Goal: Information Seeking & Learning: Learn about a topic

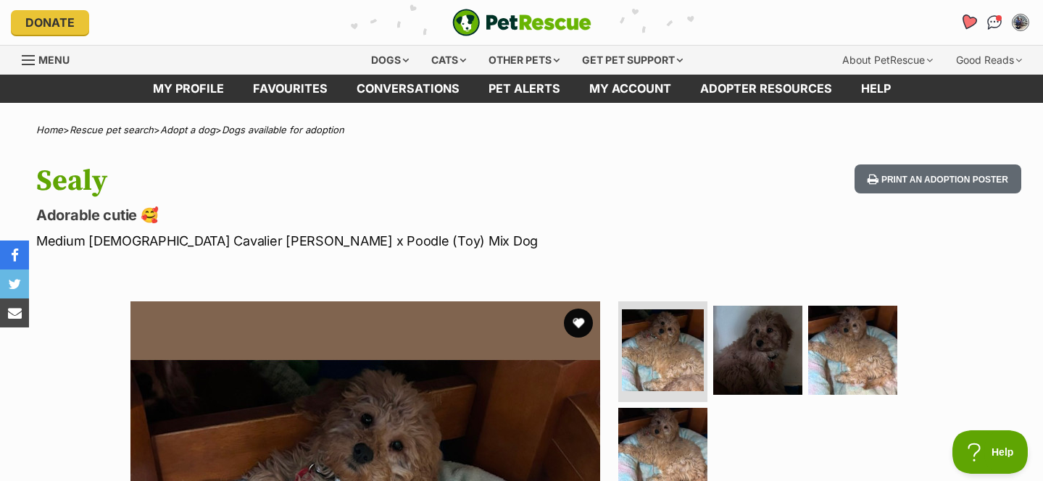
click at [972, 24] on icon "Favourites" at bounding box center [967, 22] width 17 height 17
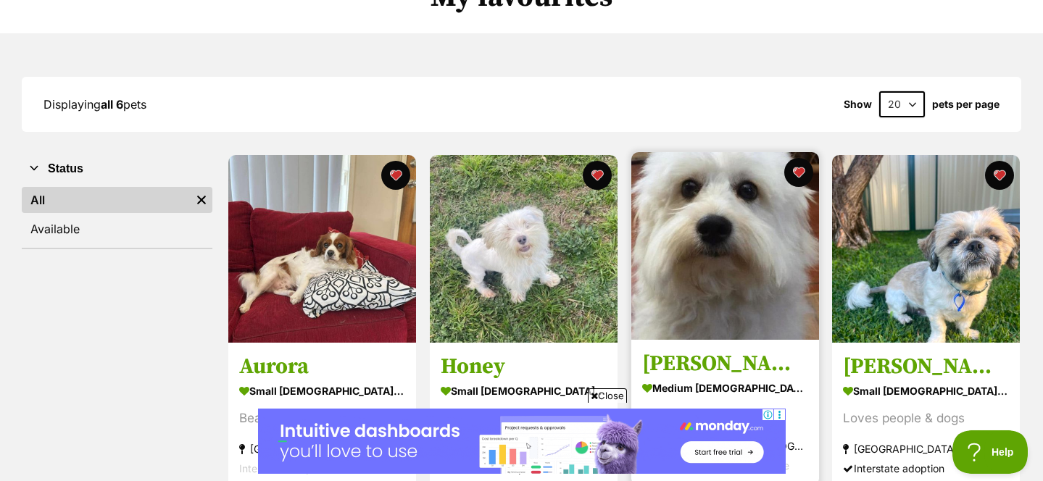
scroll to position [161, 0]
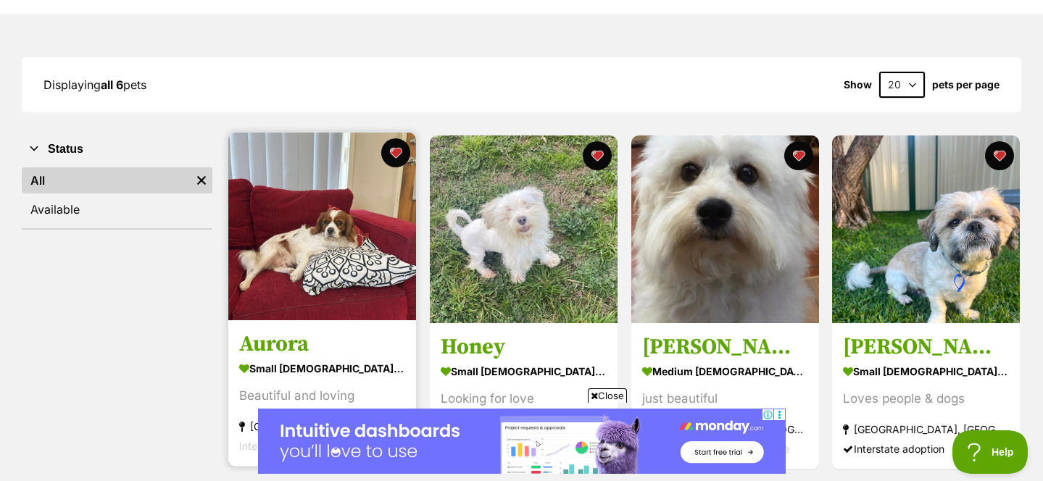
click at [297, 220] on img at bounding box center [322, 227] width 188 height 188
click at [311, 244] on img at bounding box center [322, 227] width 188 height 188
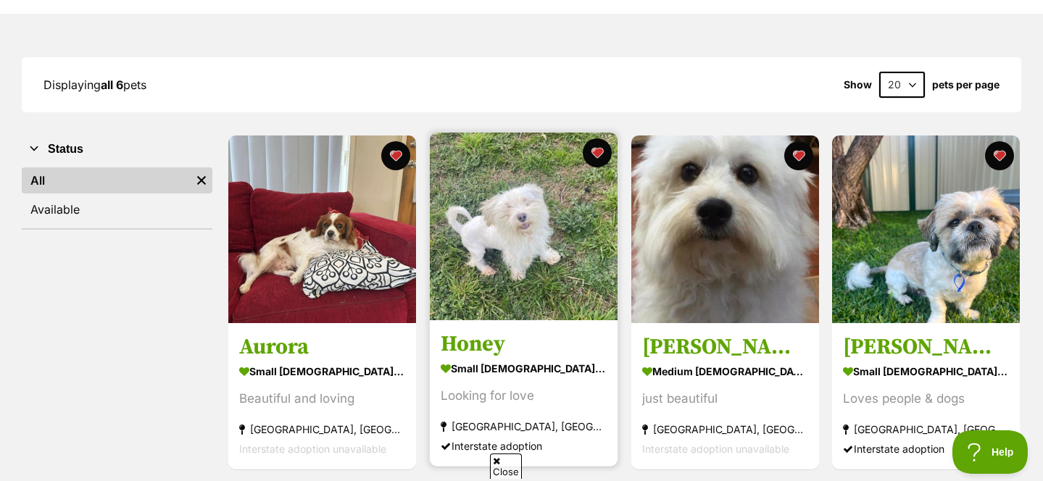
click at [548, 248] on img at bounding box center [524, 227] width 188 height 188
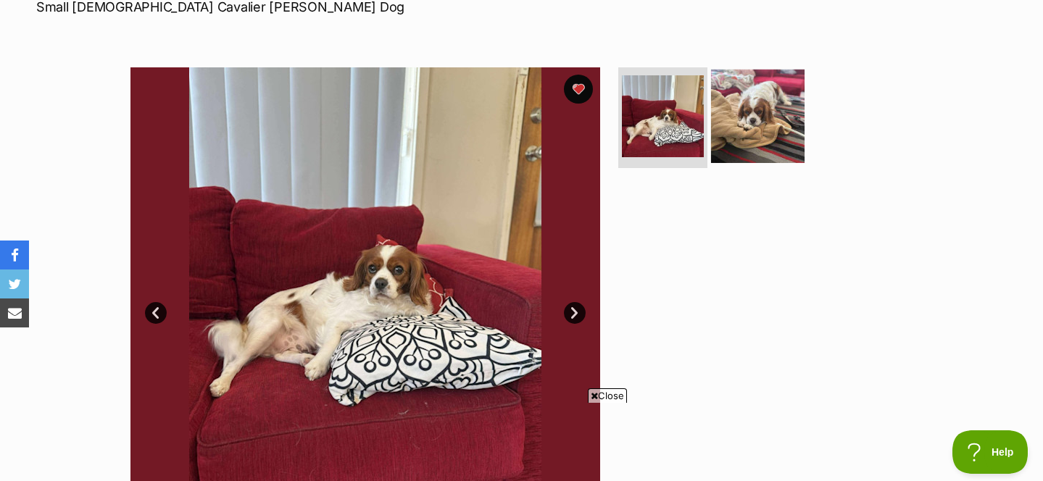
click at [762, 106] on img at bounding box center [757, 115] width 93 height 93
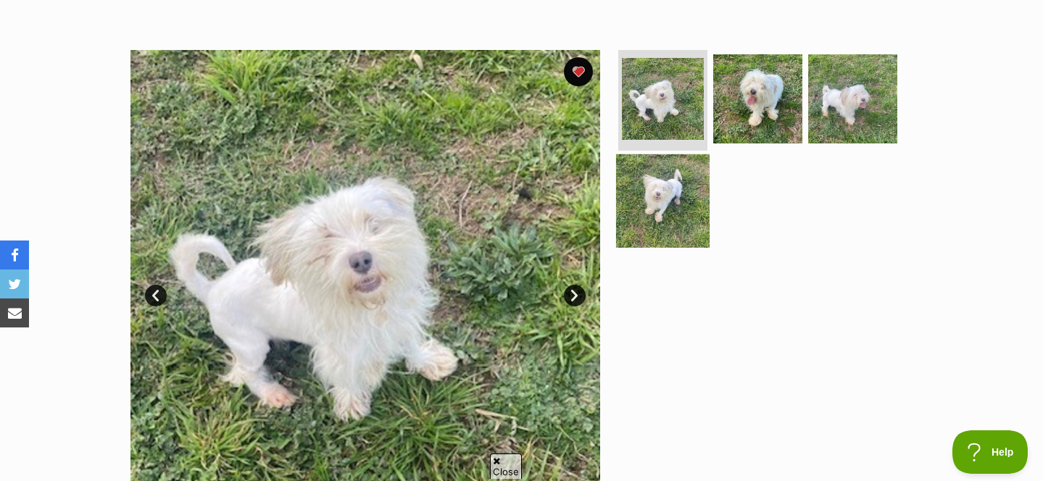
scroll to position [261, 0]
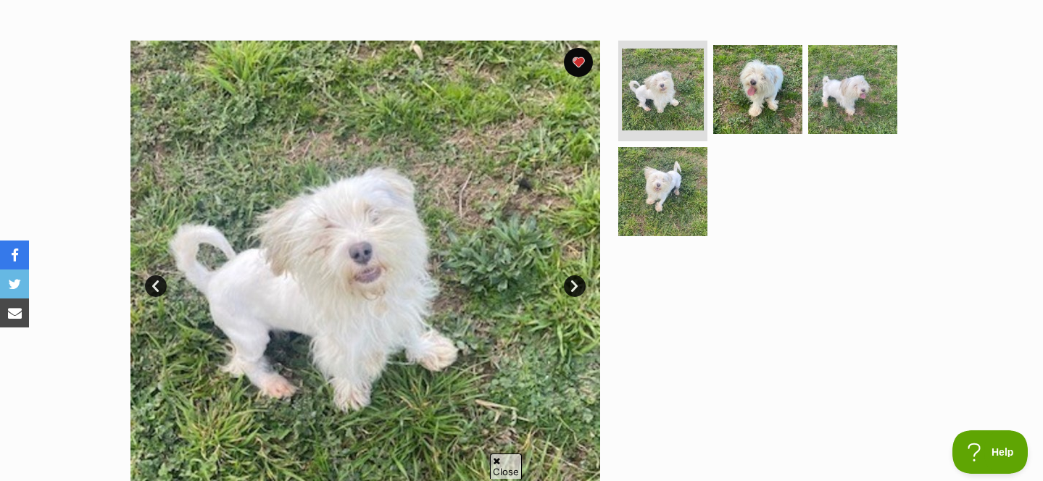
click at [577, 283] on link "Next" at bounding box center [575, 286] width 22 height 22
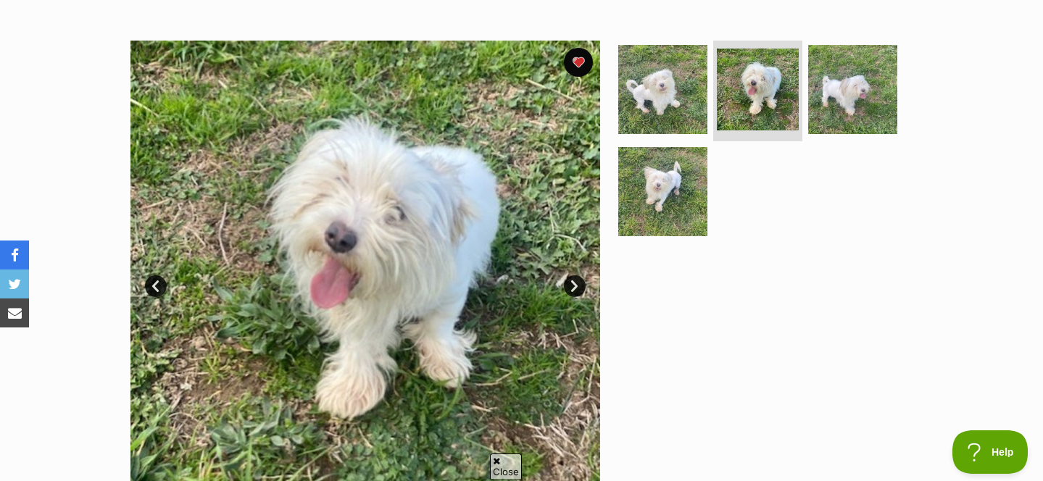
scroll to position [0, 0]
click at [577, 283] on link "Next" at bounding box center [575, 286] width 22 height 22
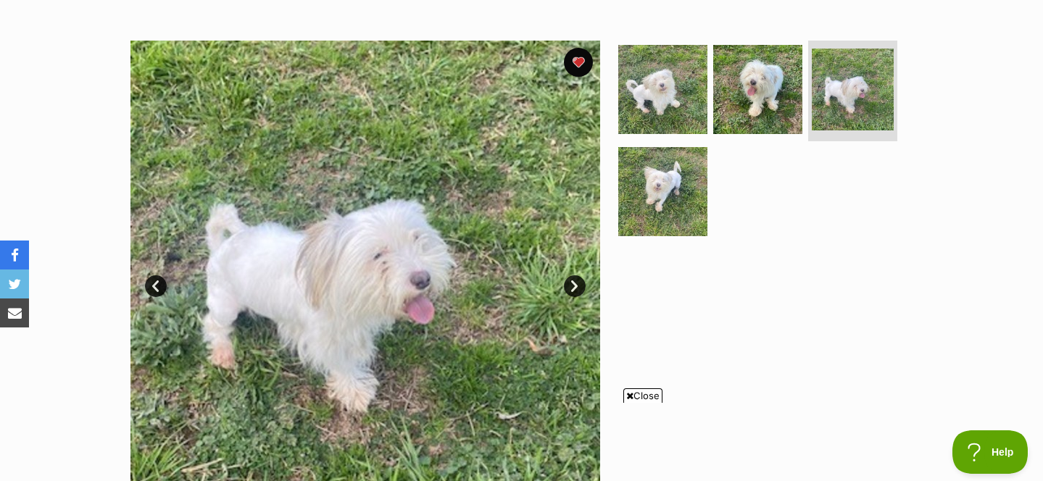
click at [577, 283] on link "Next" at bounding box center [575, 286] width 22 height 22
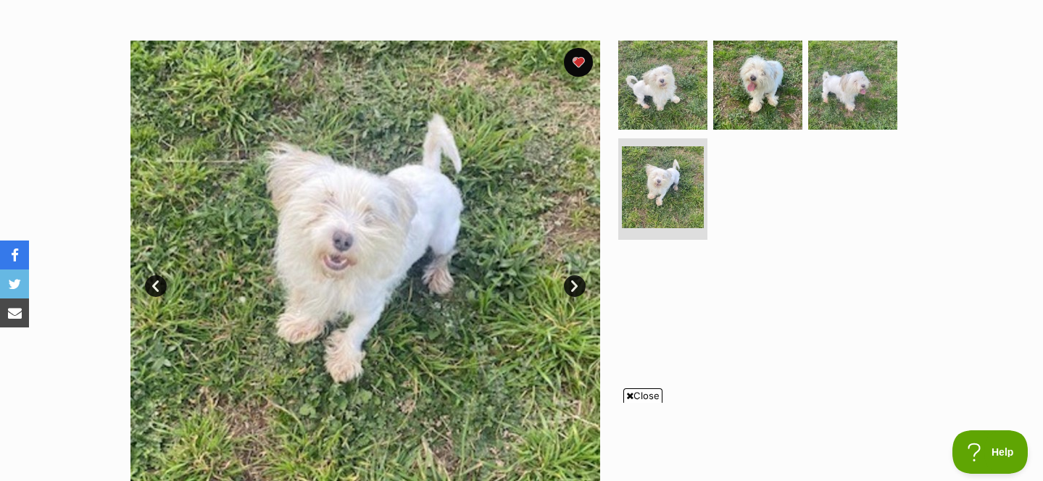
click at [577, 283] on link "Next" at bounding box center [575, 286] width 22 height 22
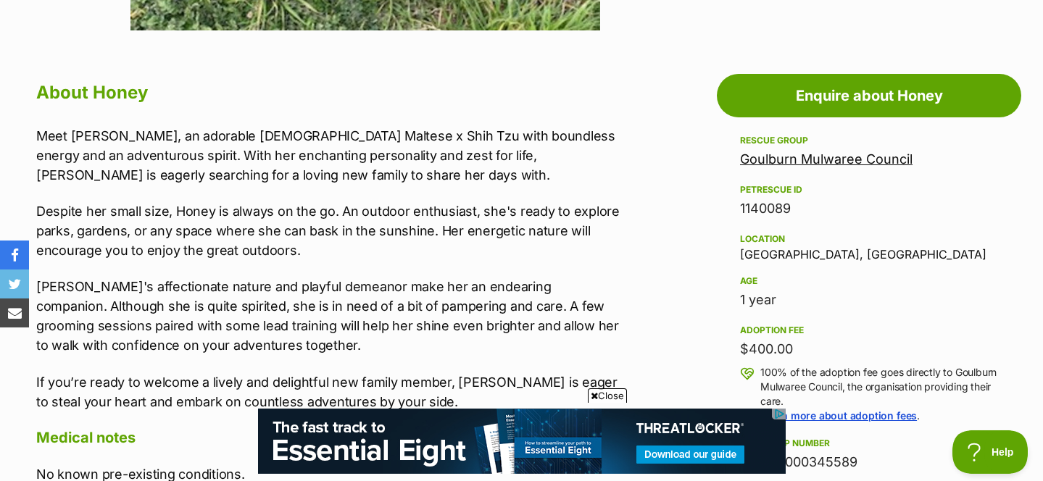
scroll to position [741, 0]
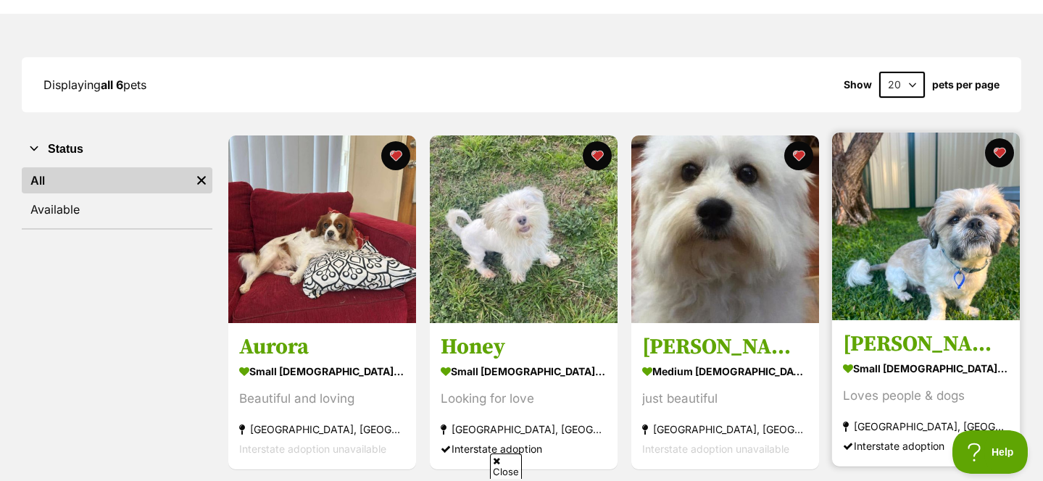
click at [943, 235] on img at bounding box center [926, 227] width 188 height 188
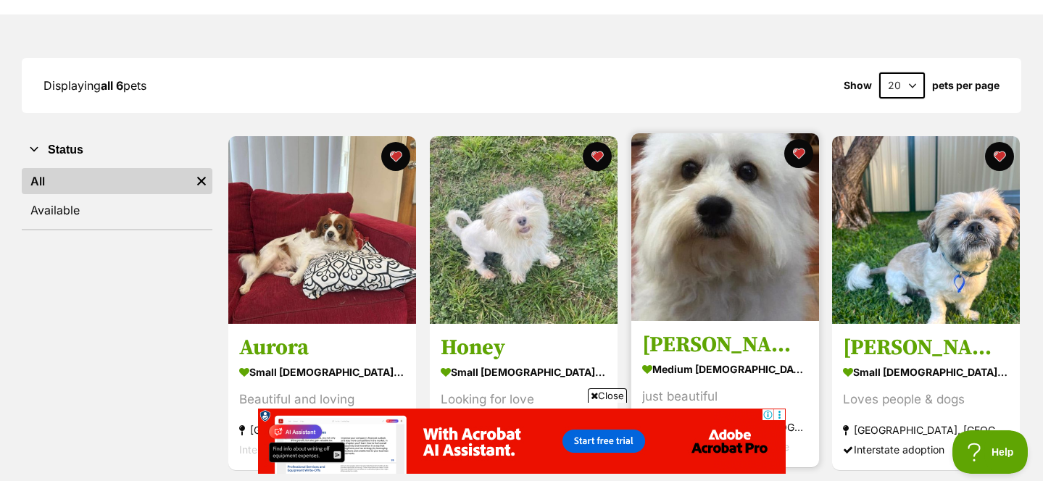
scroll to position [162, 0]
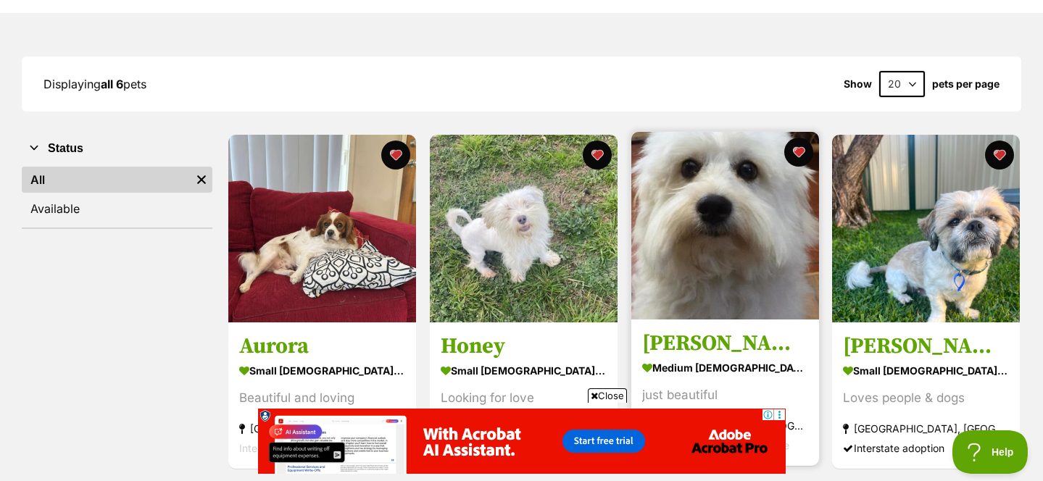
click at [698, 252] on img at bounding box center [725, 226] width 188 height 188
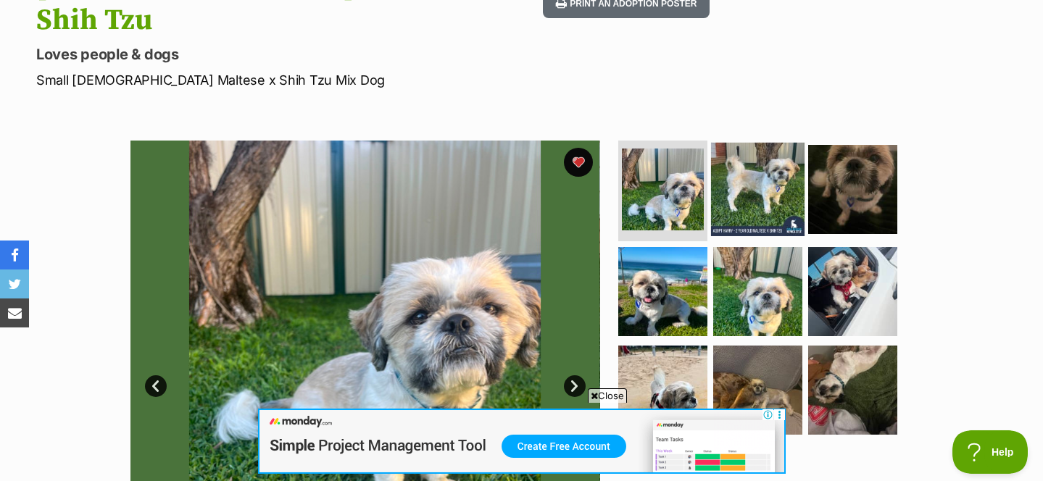
click at [770, 142] on img at bounding box center [757, 188] width 93 height 93
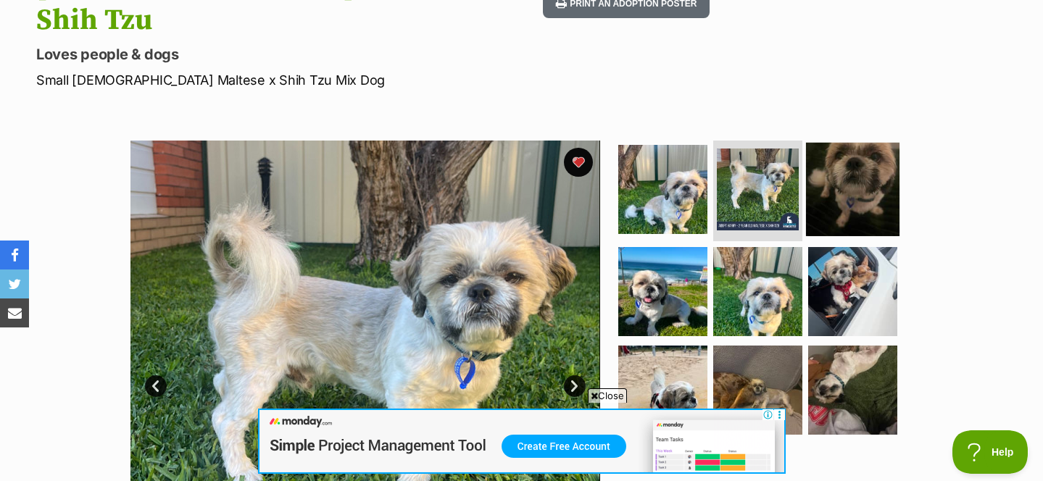
click at [827, 142] on img at bounding box center [852, 188] width 93 height 93
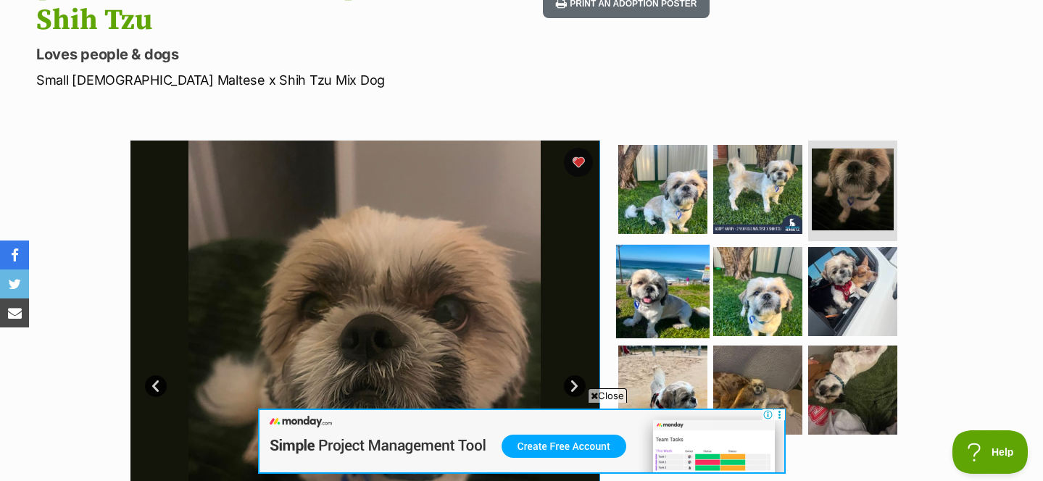
click at [669, 245] on img at bounding box center [662, 291] width 93 height 93
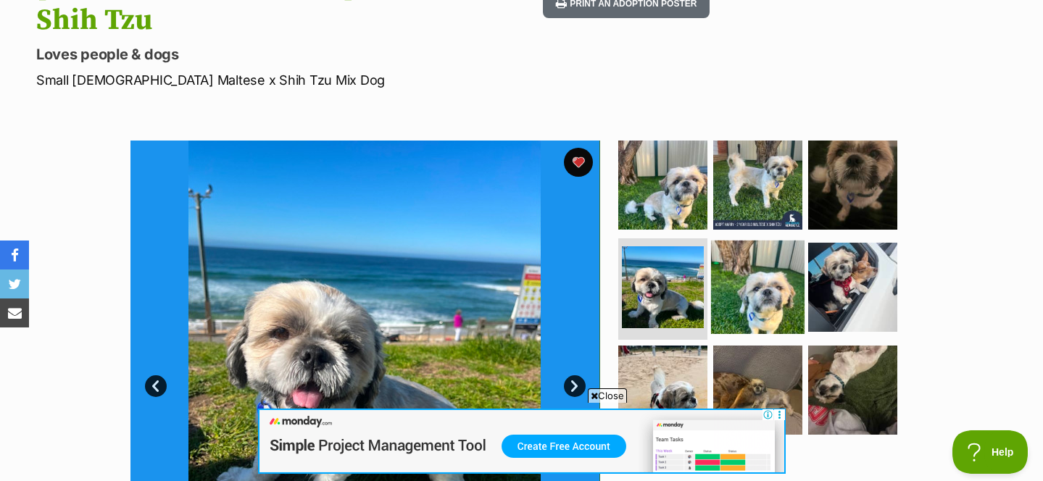
click at [756, 241] on img at bounding box center [757, 287] width 93 height 93
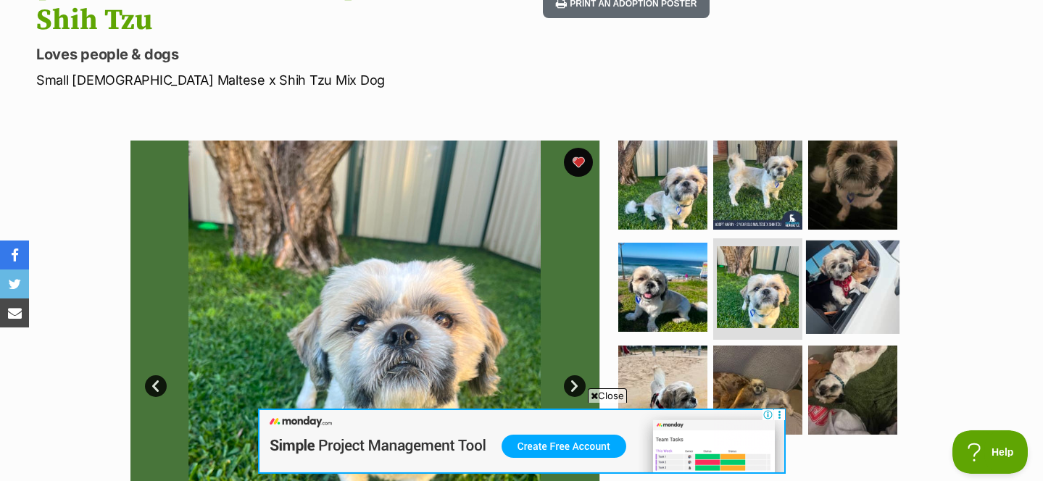
click at [829, 241] on img at bounding box center [852, 287] width 93 height 93
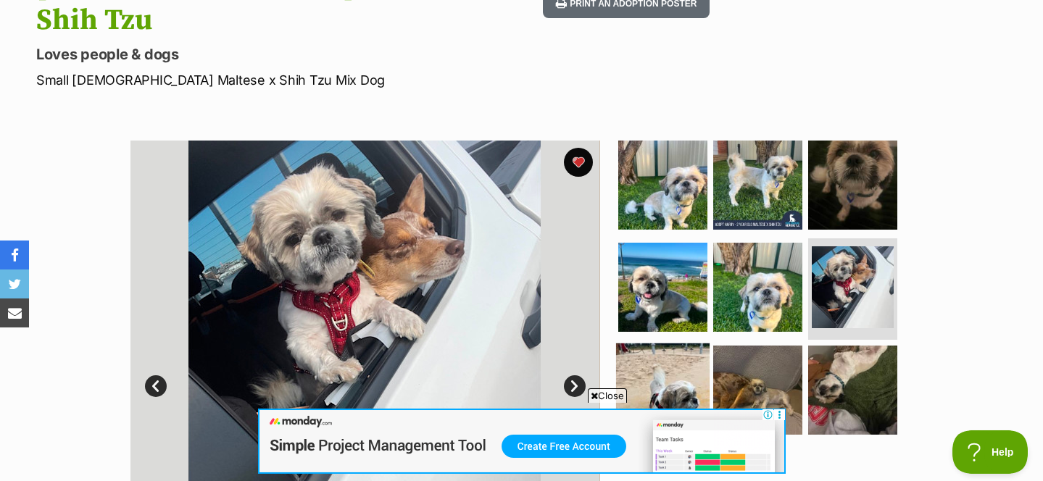
click at [662, 343] on img at bounding box center [662, 389] width 93 height 93
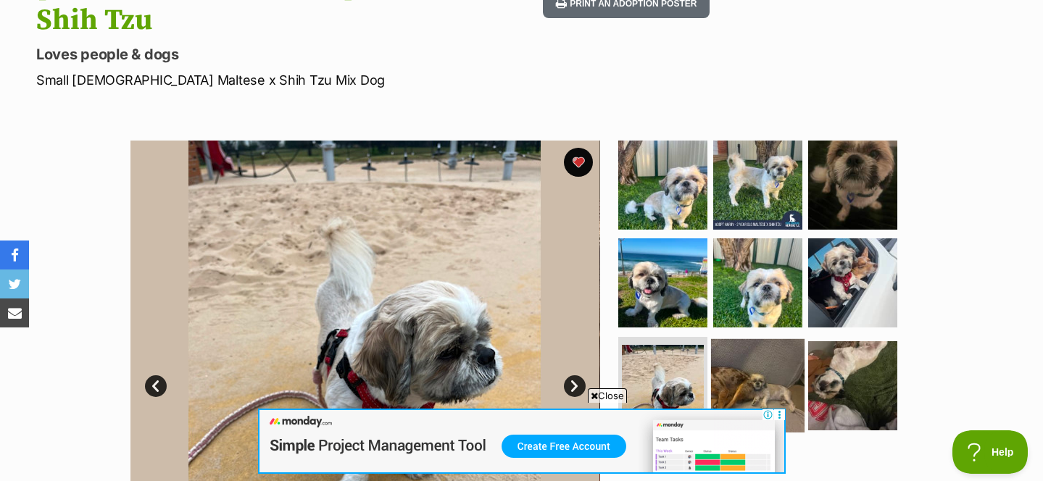
click at [765, 339] on img at bounding box center [757, 385] width 93 height 93
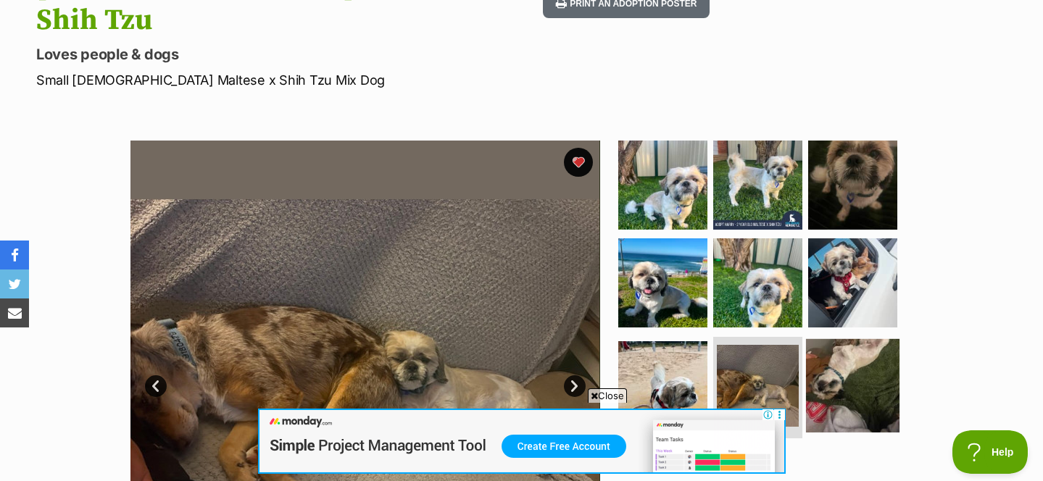
click at [849, 339] on img at bounding box center [852, 385] width 93 height 93
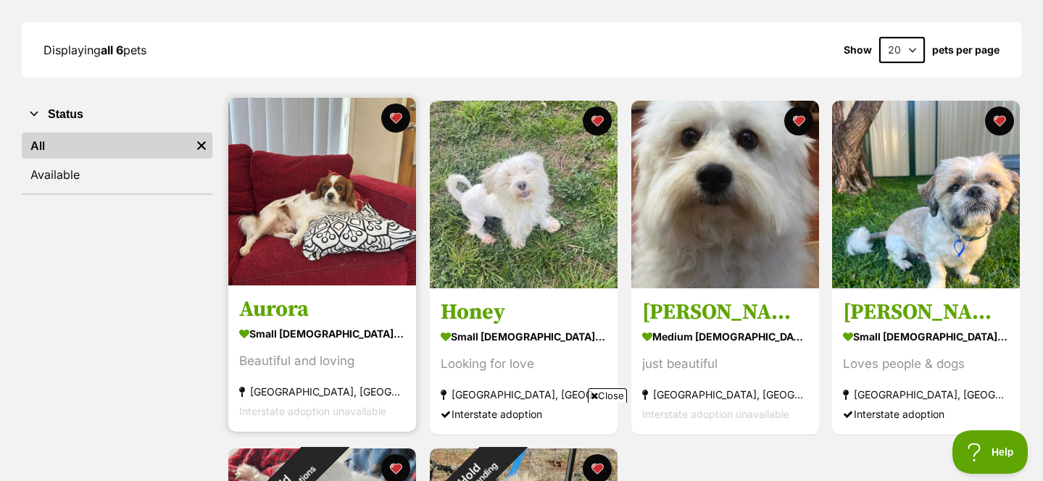
scroll to position [207, 0]
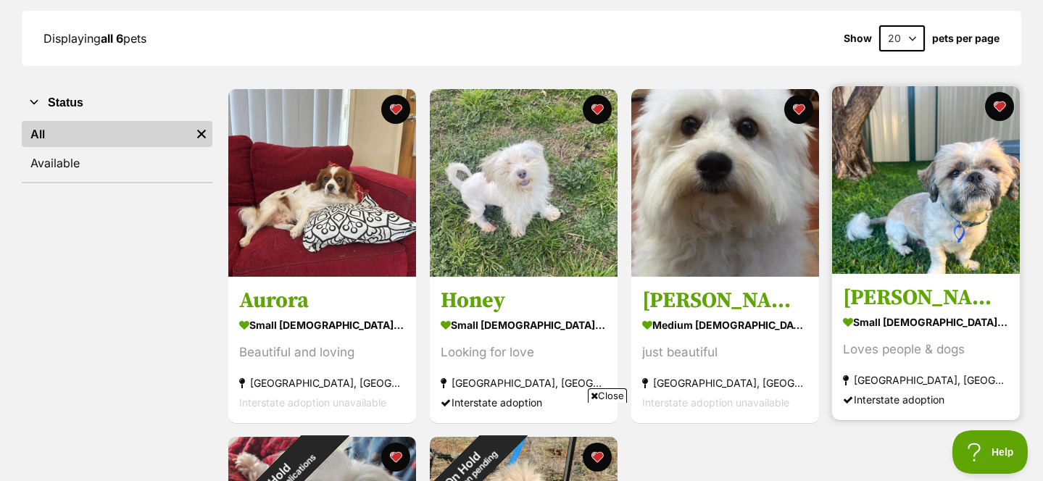
click at [962, 213] on img at bounding box center [926, 180] width 188 height 188
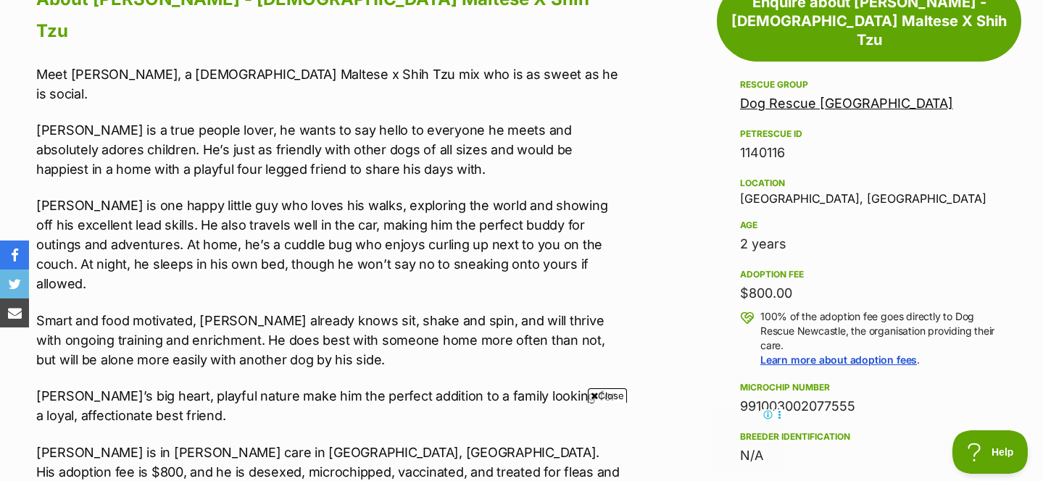
scroll to position [918, 0]
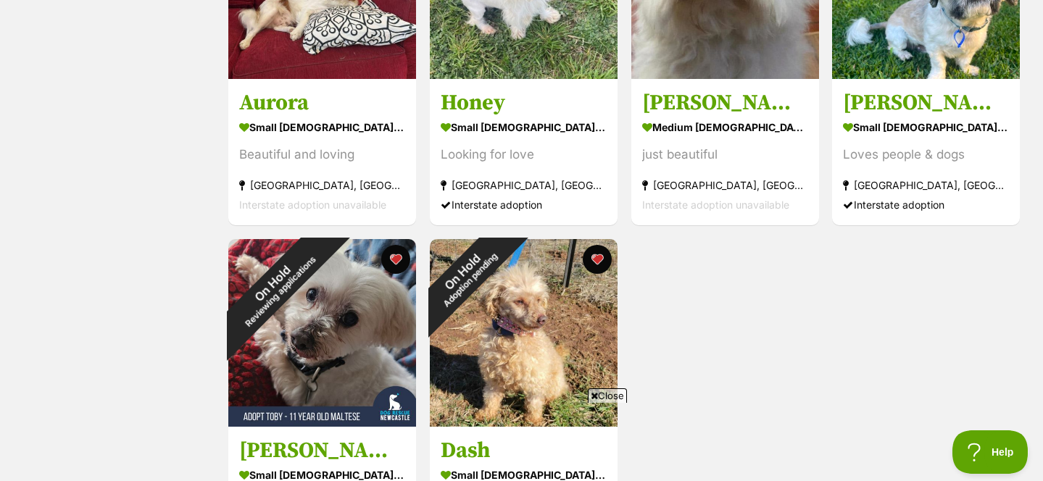
scroll to position [398, 0]
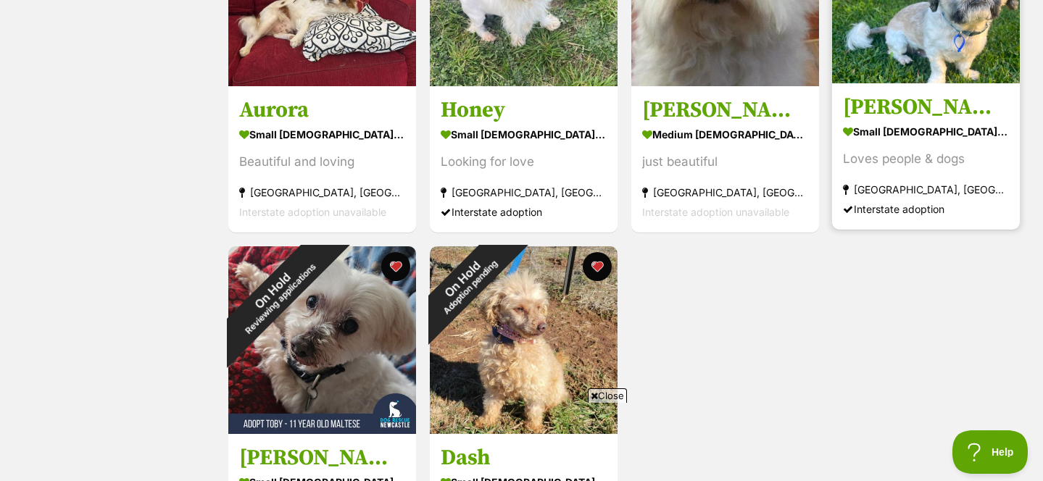
click at [950, 106] on h3 "[PERSON_NAME] - [DEMOGRAPHIC_DATA] Maltese X Shih Tzu" at bounding box center [926, 107] width 166 height 28
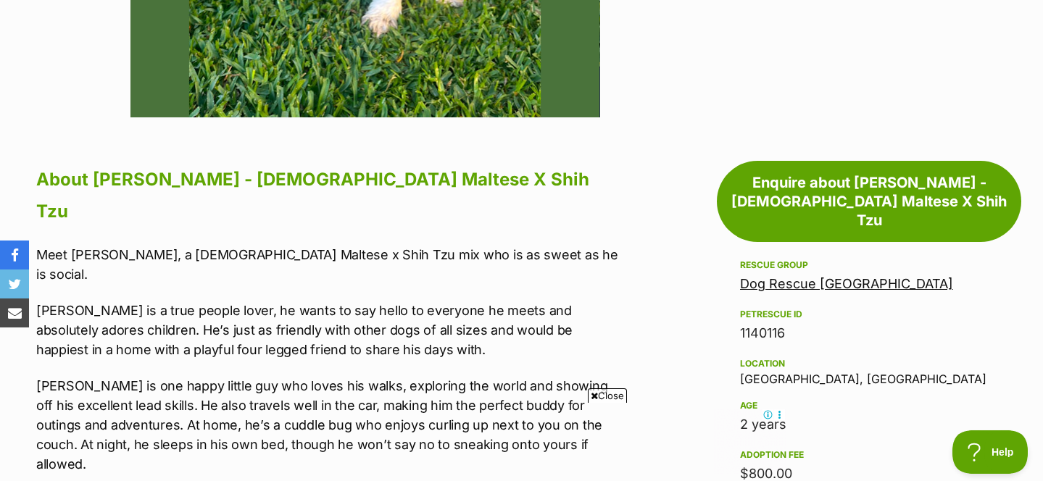
click at [824, 276] on link "Dog Rescue [GEOGRAPHIC_DATA]" at bounding box center [846, 283] width 213 height 15
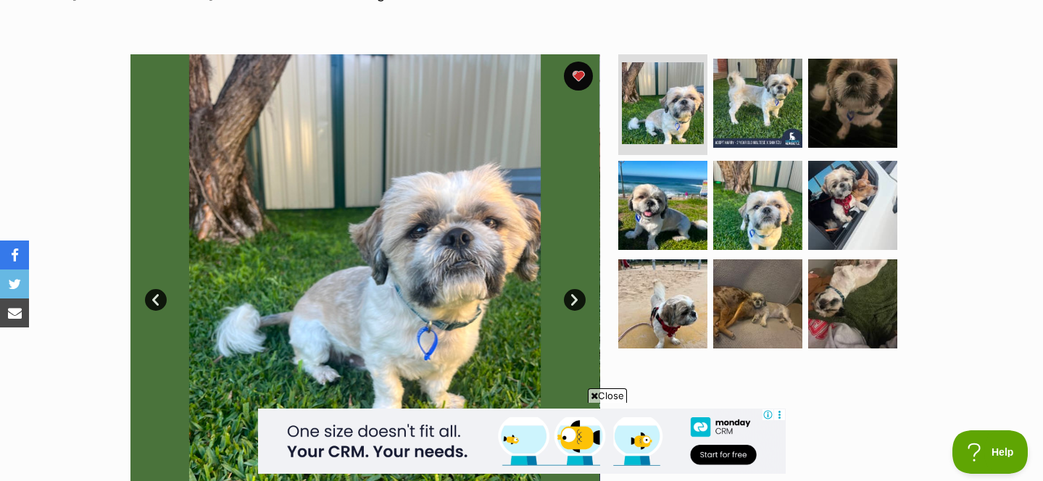
scroll to position [317, 0]
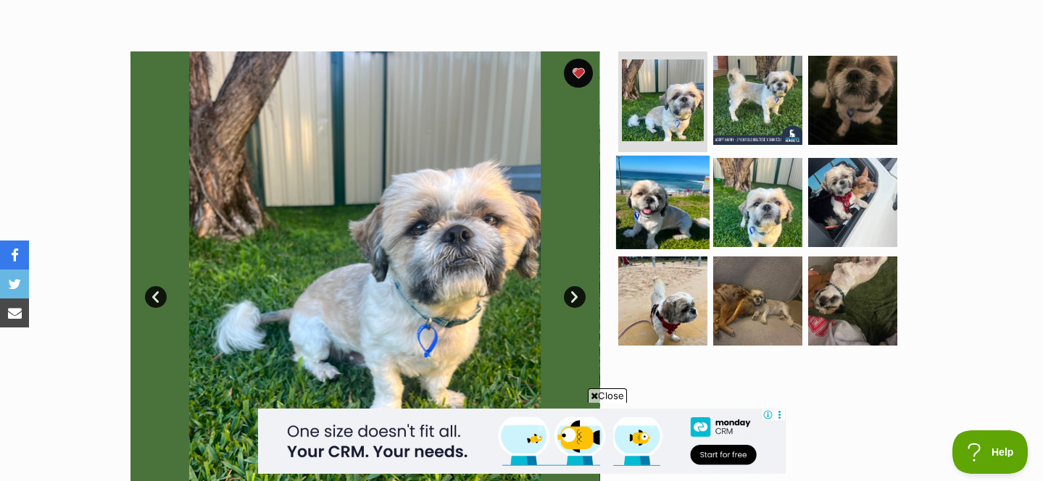
click at [674, 156] on img at bounding box center [662, 202] width 93 height 93
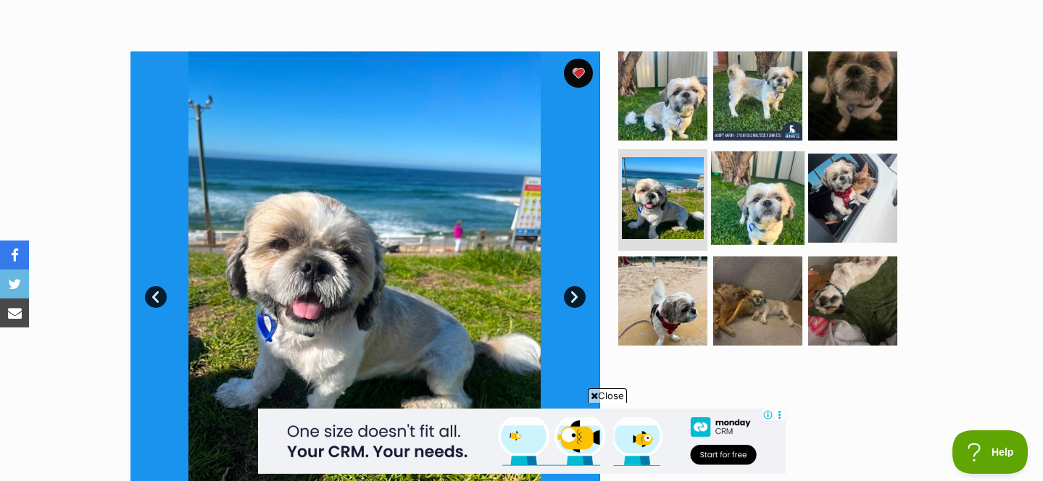
click at [771, 151] on img at bounding box center [757, 197] width 93 height 93
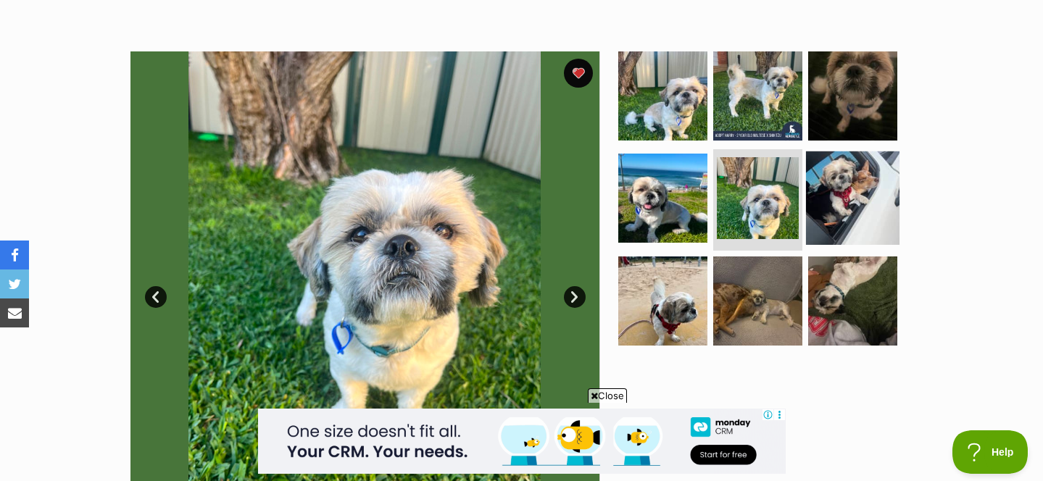
click at [875, 151] on img at bounding box center [852, 197] width 93 height 93
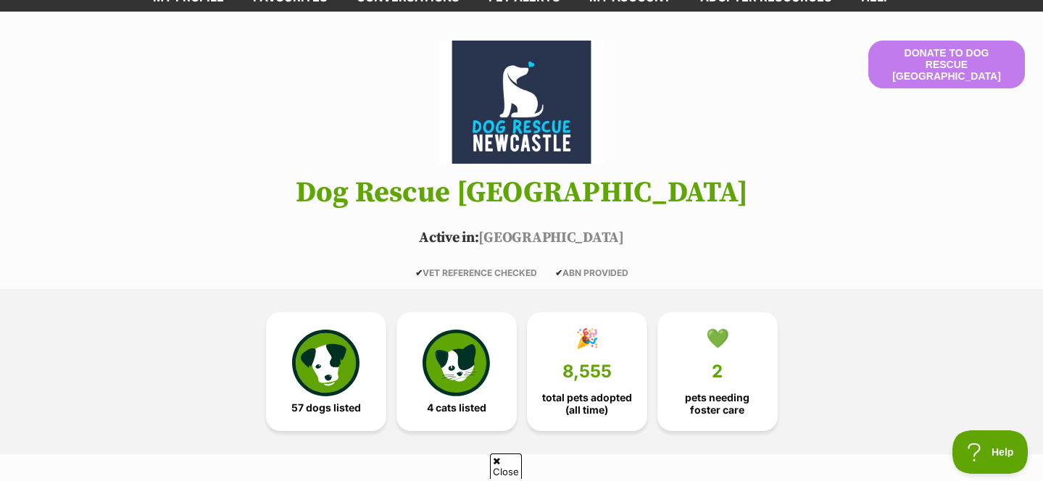
scroll to position [269, 0]
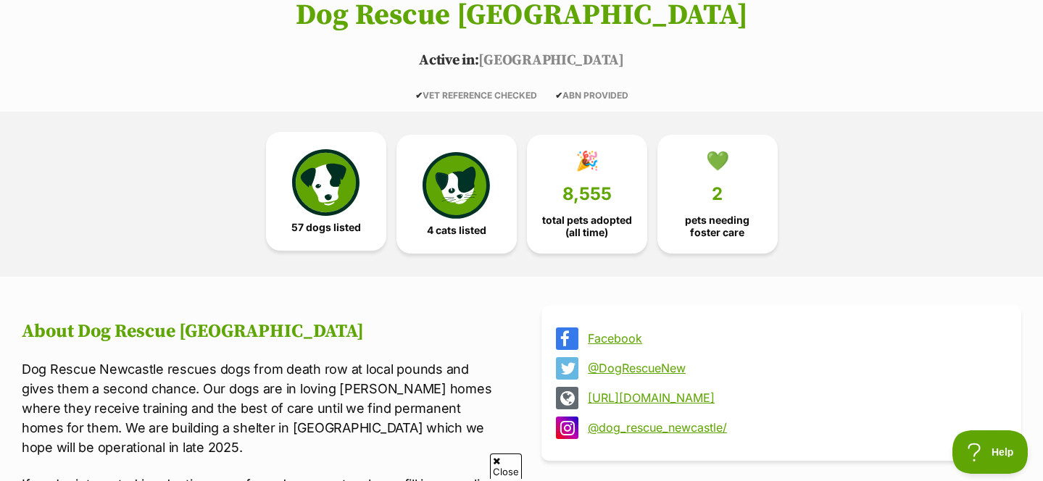
click at [316, 204] on img at bounding box center [325, 182] width 67 height 67
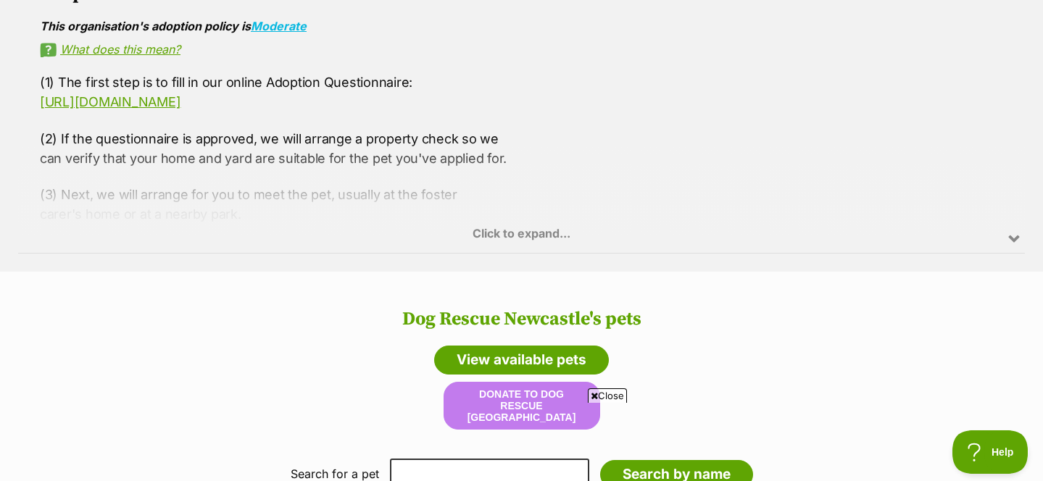
scroll to position [1130, 0]
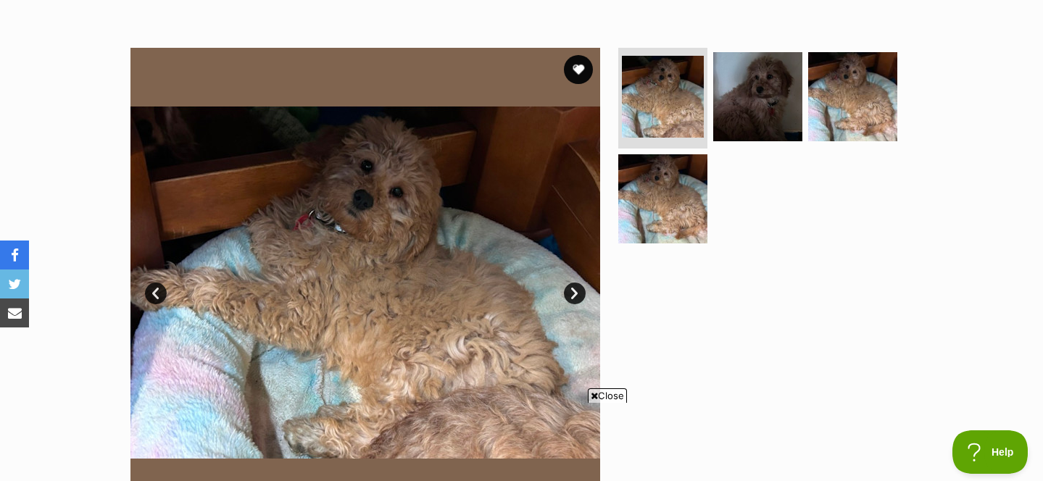
scroll to position [252, 0]
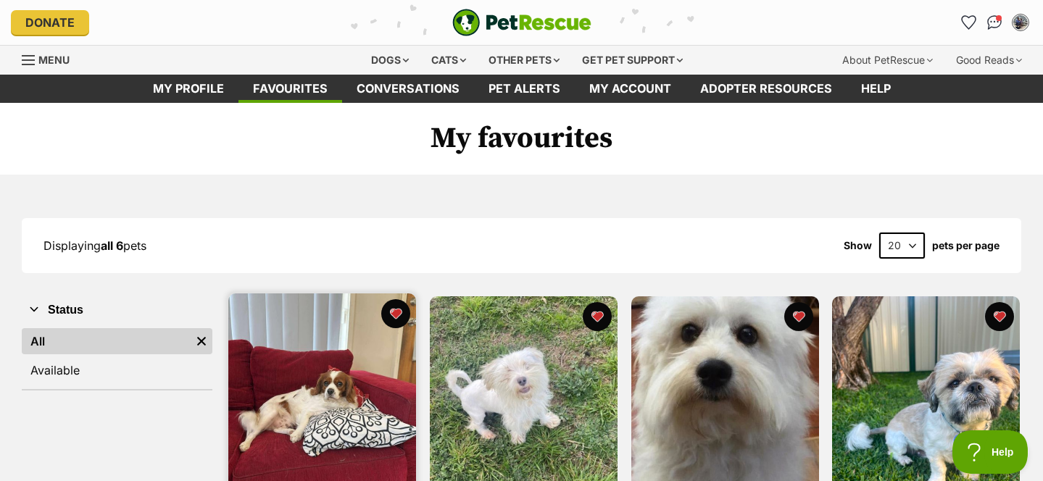
click at [328, 397] on img at bounding box center [322, 387] width 188 height 188
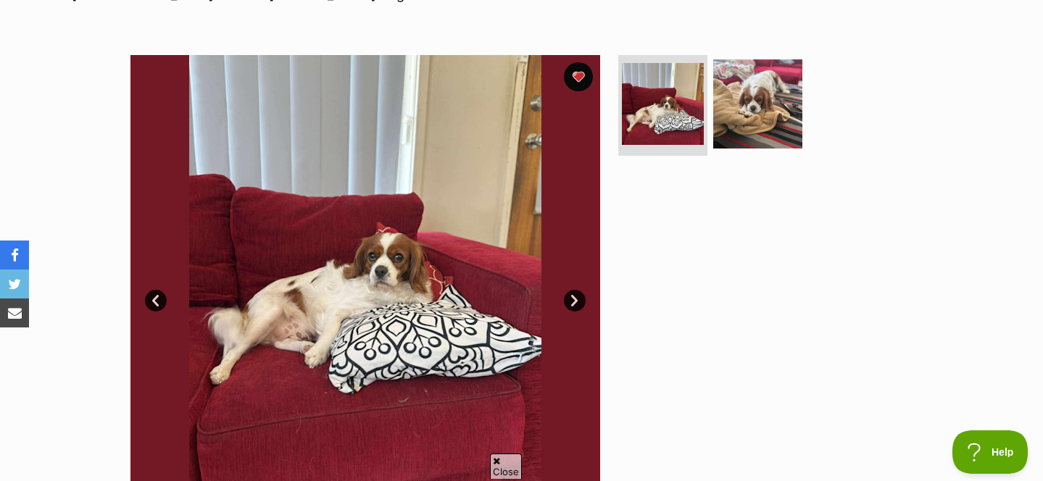
scroll to position [251, 0]
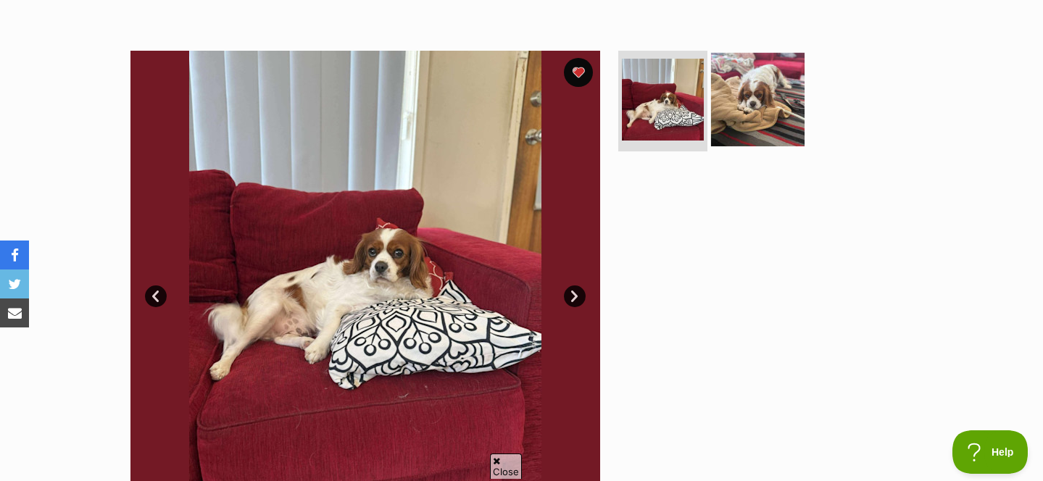
click at [769, 126] on img at bounding box center [757, 98] width 93 height 93
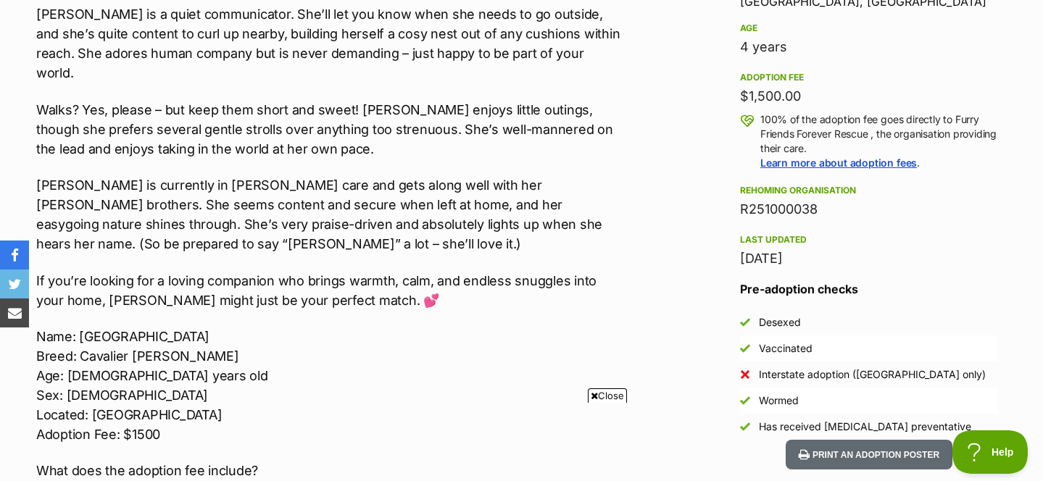
scroll to position [999, 0]
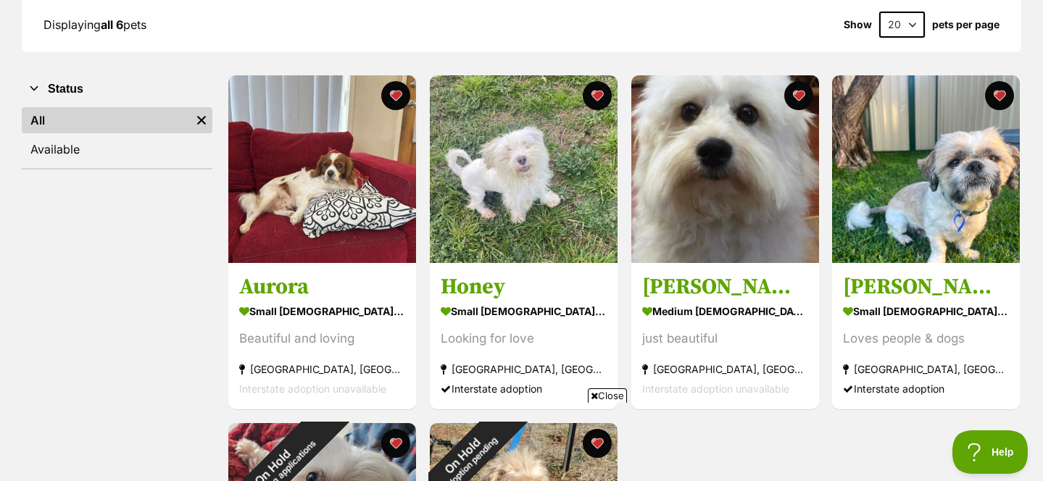
scroll to position [231, 0]
